Goal: Task Accomplishment & Management: Manage account settings

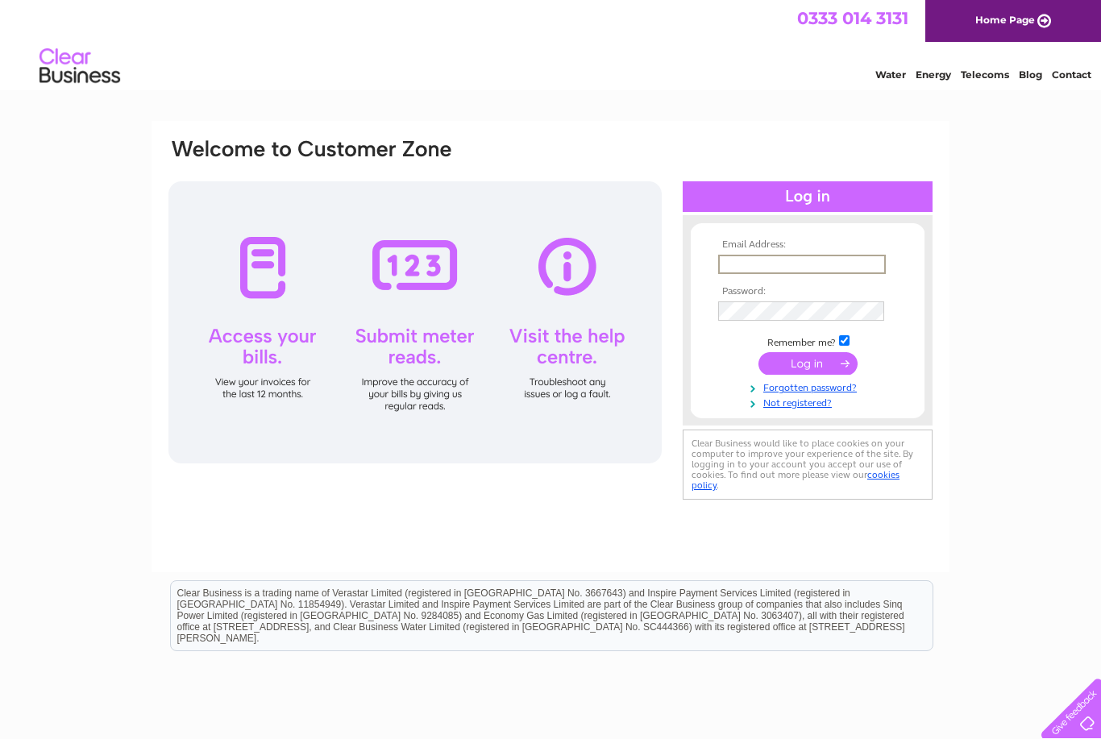
type input "[EMAIL_ADDRESS][DOMAIN_NAME]"
click at [808, 364] on input "submit" at bounding box center [808, 363] width 99 height 23
click at [814, 372] on input "submit" at bounding box center [808, 362] width 99 height 23
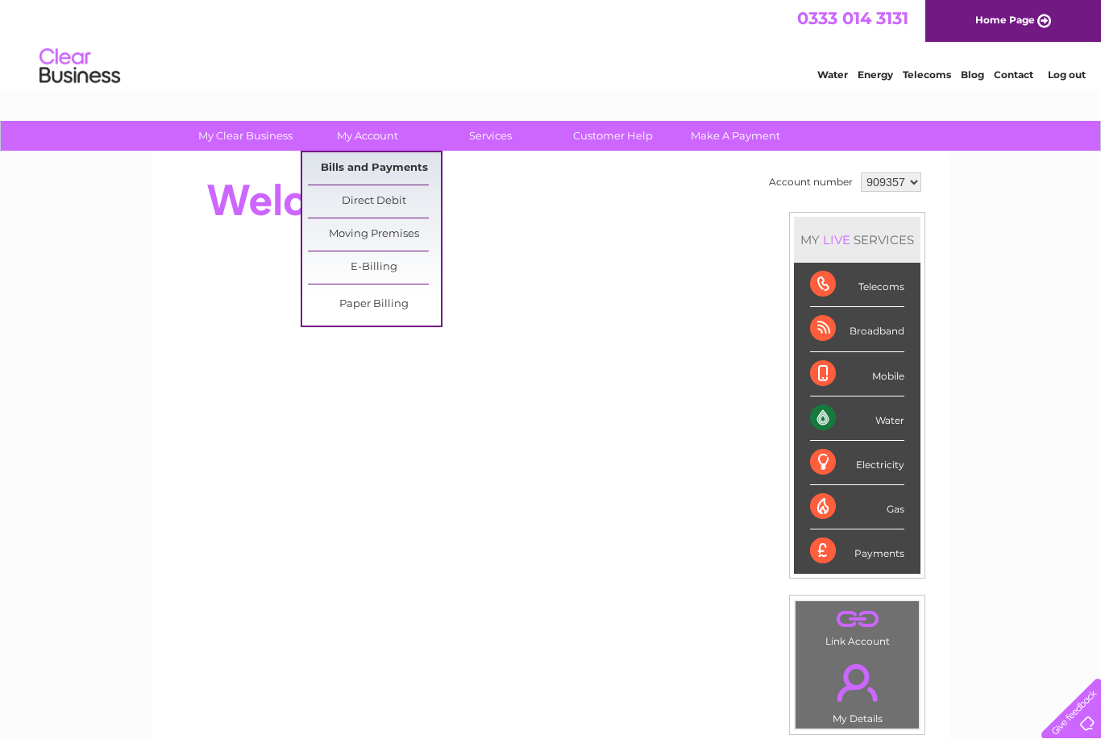
click at [397, 167] on link "Bills and Payments" at bounding box center [374, 168] width 133 height 32
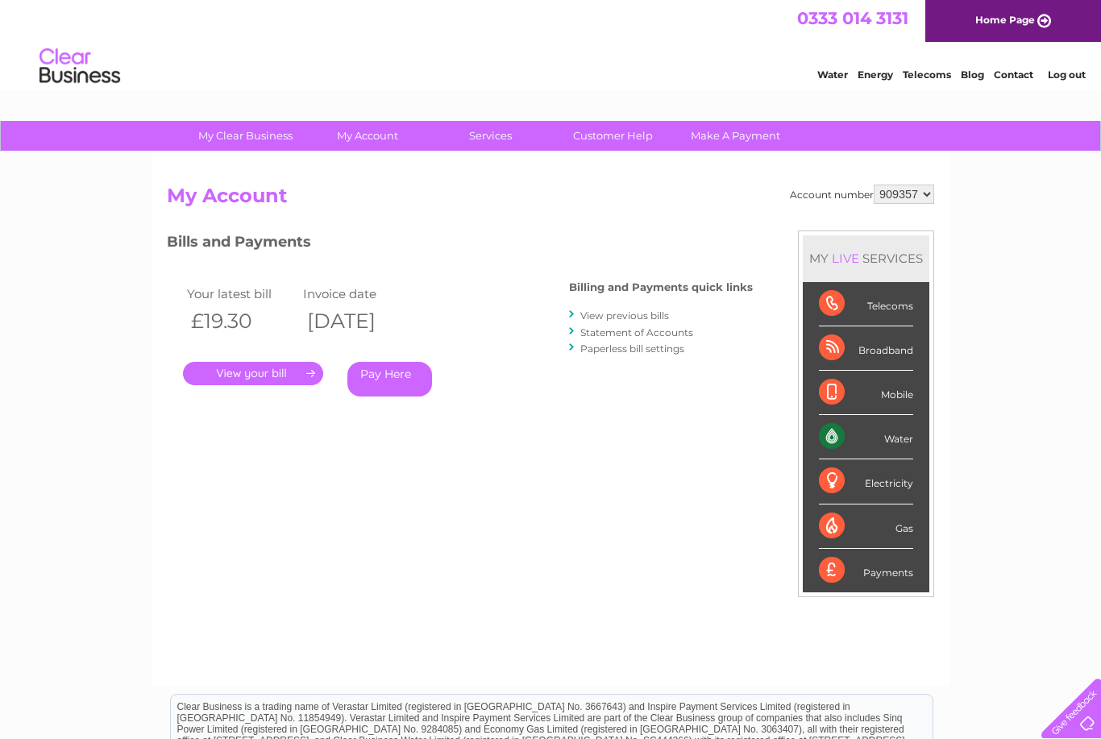
click at [292, 367] on link "." at bounding box center [253, 373] width 140 height 23
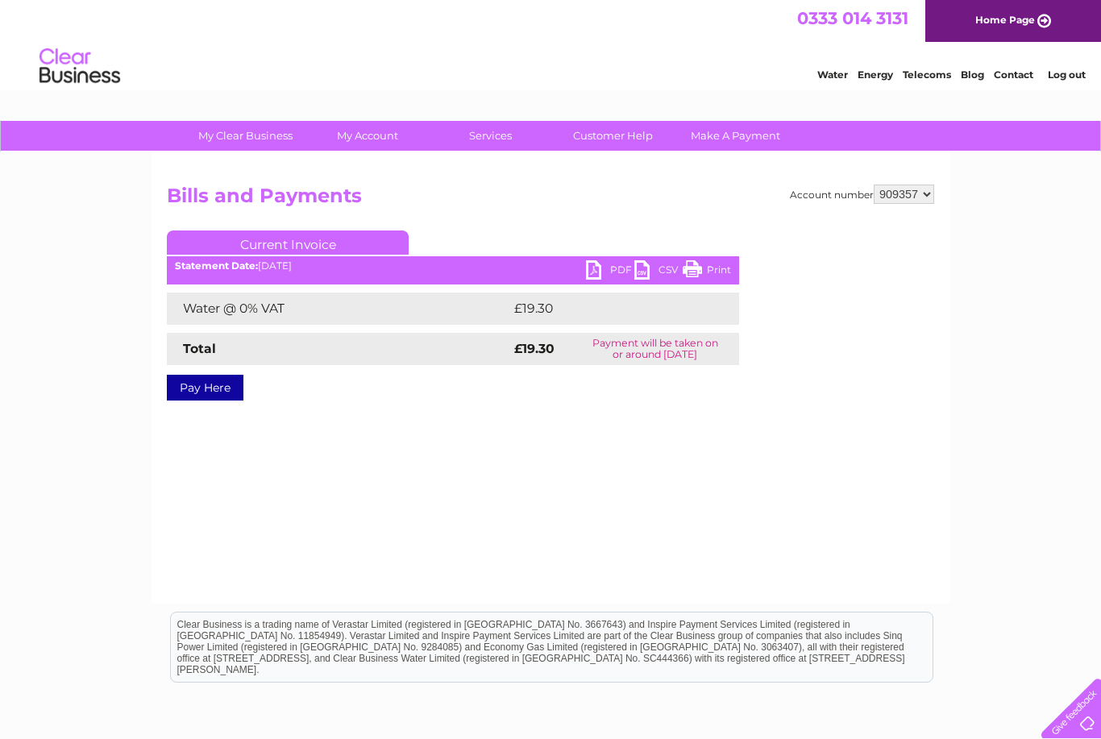
click at [596, 270] on link "PDF" at bounding box center [610, 271] width 48 height 23
